Goal: Information Seeking & Learning: Learn about a topic

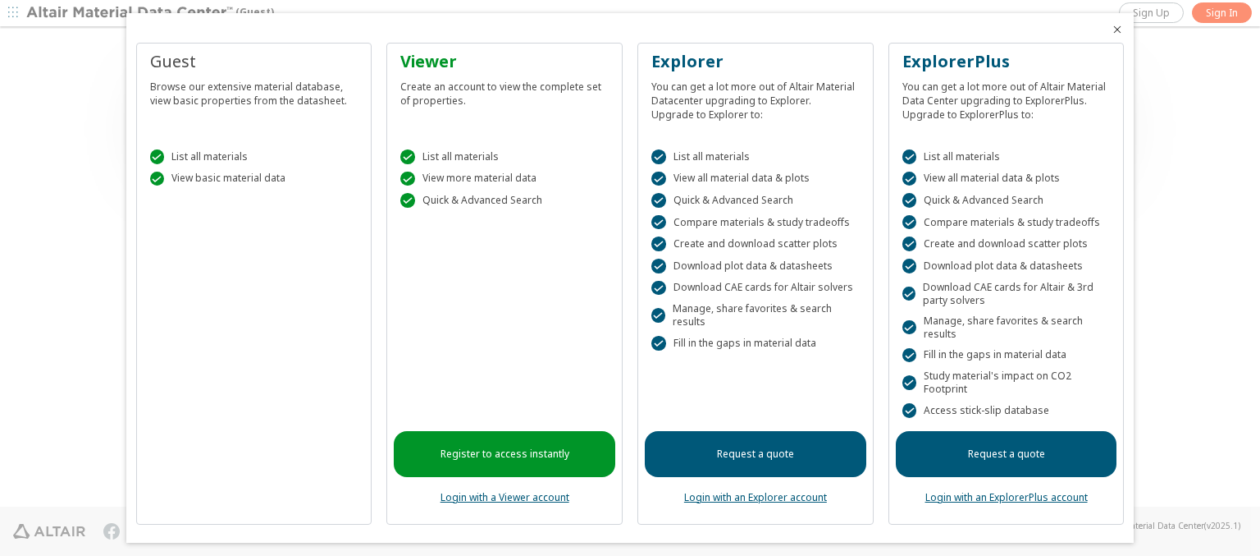
click at [1111, 30] on icon "Close" at bounding box center [1117, 29] width 13 height 13
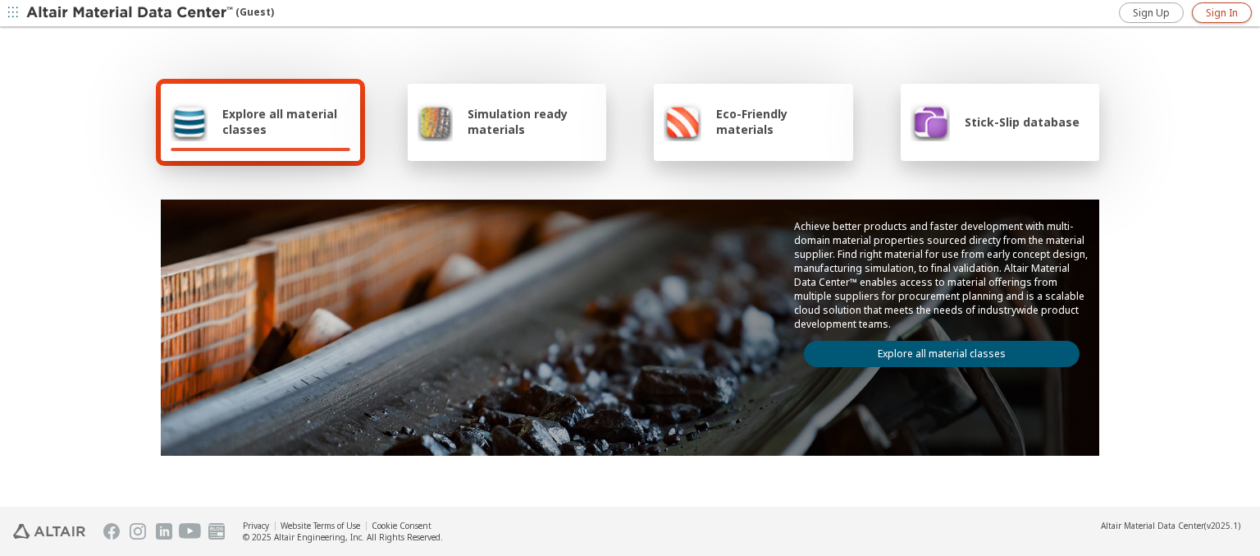
click at [1222, 12] on span "Sign In" at bounding box center [1222, 13] width 32 height 13
click at [130, 13] on img at bounding box center [130, 13] width 209 height 16
click at [280, 121] on span "Explore all material classes" at bounding box center [286, 121] width 128 height 31
click at [936, 350] on link "Explore all material classes" at bounding box center [942, 354] width 276 height 26
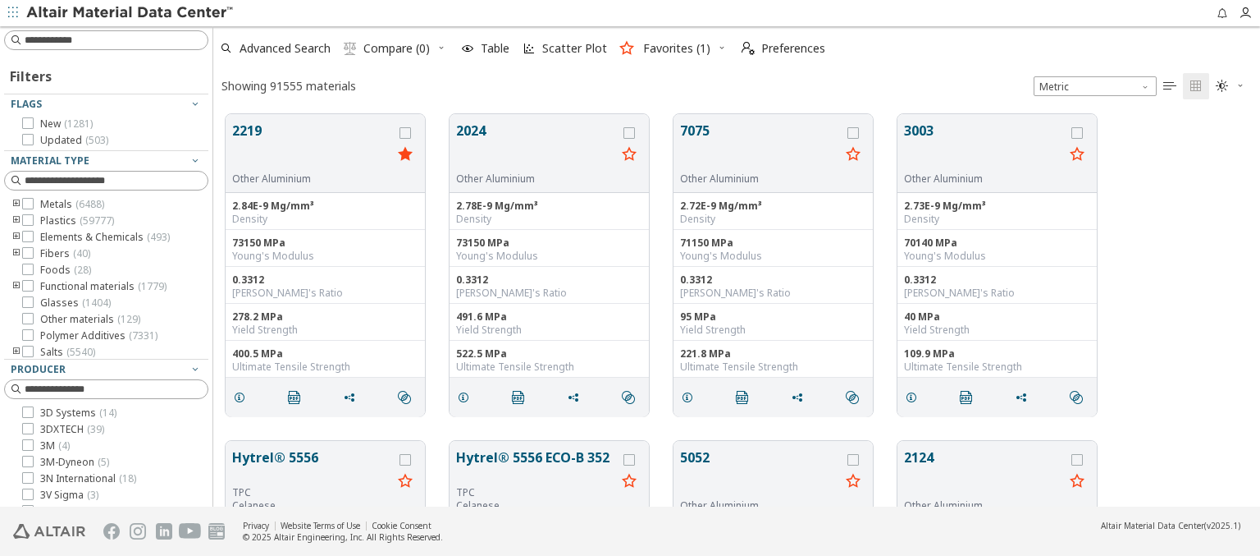
scroll to position [392, 1034]
click at [563, 48] on span "Scatter Plot" at bounding box center [574, 48] width 65 height 11
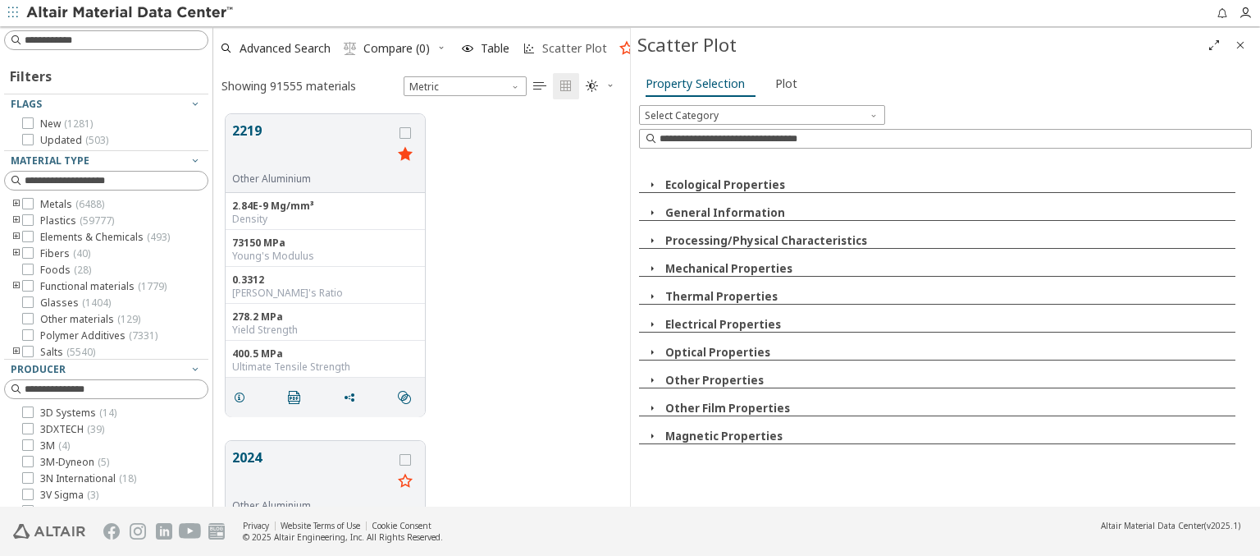
scroll to position [392, 404]
click at [652, 184] on icon "button" at bounding box center [652, 184] width 13 height 13
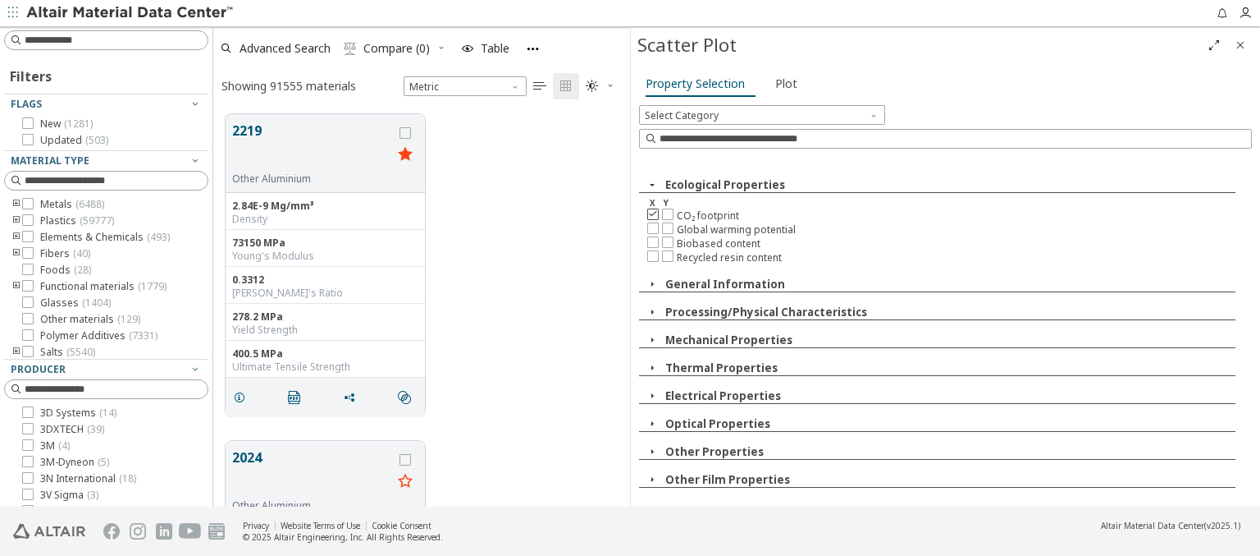
click at [652, 213] on icon at bounding box center [652, 213] width 11 height 11
click at [130, 13] on img at bounding box center [130, 13] width 209 height 16
